Goal: Navigation & Orientation: Find specific page/section

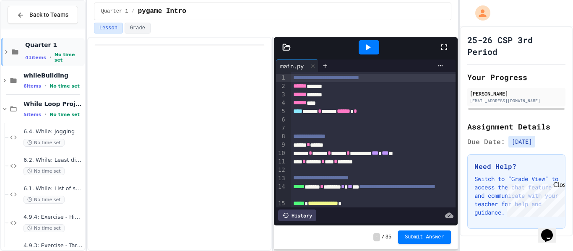
click at [5, 55] on icon at bounding box center [7, 52] width 8 height 8
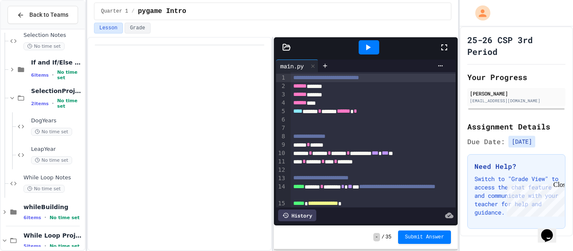
scroll to position [753, 0]
click at [13, 66] on icon at bounding box center [12, 69] width 8 height 8
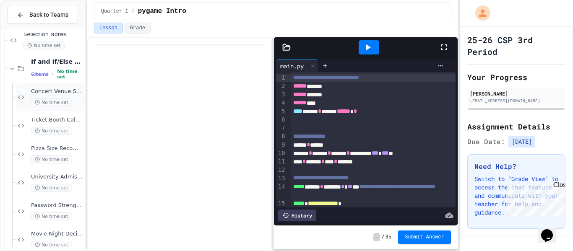
click at [58, 96] on div "Concert Venue Selector No time set" at bounding box center [57, 97] width 52 height 18
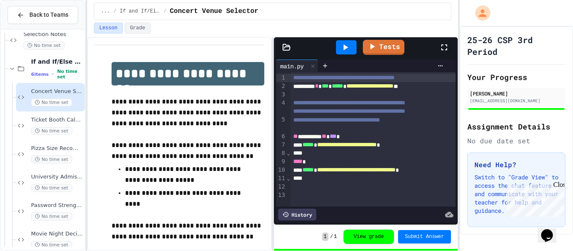
click at [445, 49] on icon at bounding box center [444, 47] width 10 height 10
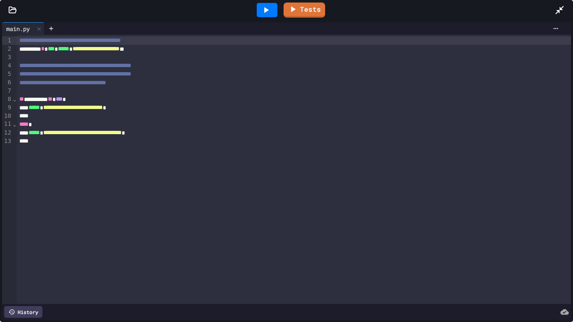
click at [565, 10] on div at bounding box center [563, 10] width 18 height 23
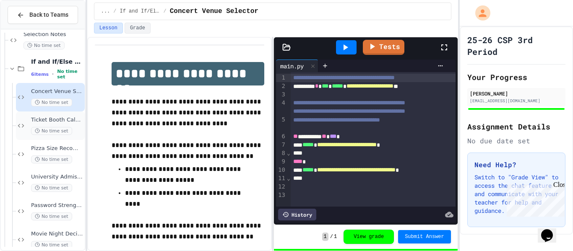
click at [72, 118] on span "Ticket Booth Calculator" at bounding box center [57, 120] width 52 height 7
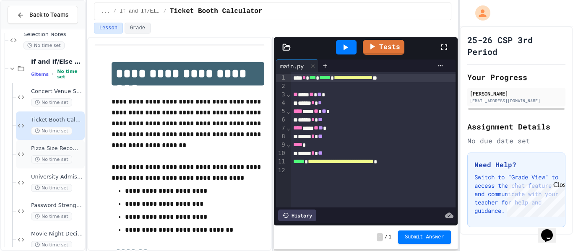
click at [63, 140] on div "Pizza Size Recommender No time set" at bounding box center [50, 154] width 69 height 29
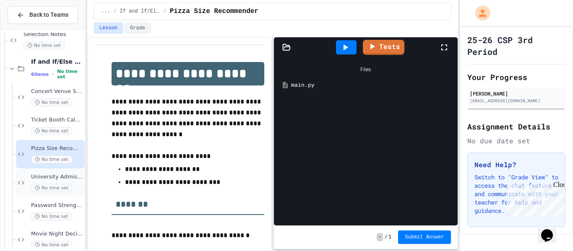
click at [72, 181] on div "University Admission Portal No time set" at bounding box center [57, 183] width 52 height 18
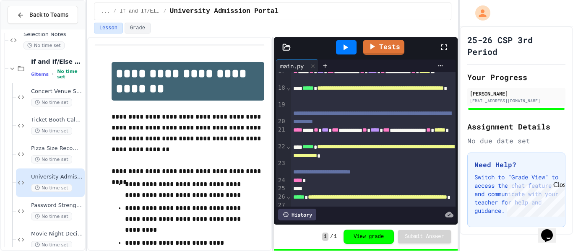
scroll to position [188, 0]
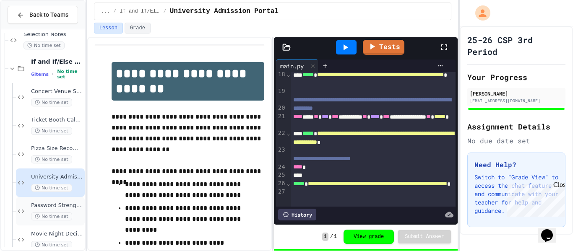
click at [66, 209] on div "Password Strength Checker No time set" at bounding box center [57, 211] width 52 height 18
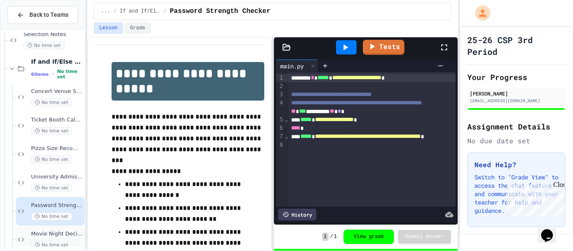
click at [67, 234] on span "Movie Night Decider" at bounding box center [57, 234] width 52 height 7
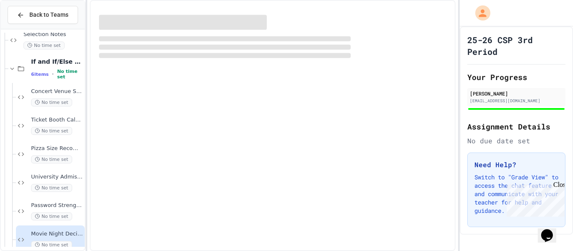
scroll to position [755, 0]
